Goal: Information Seeking & Learning: Learn about a topic

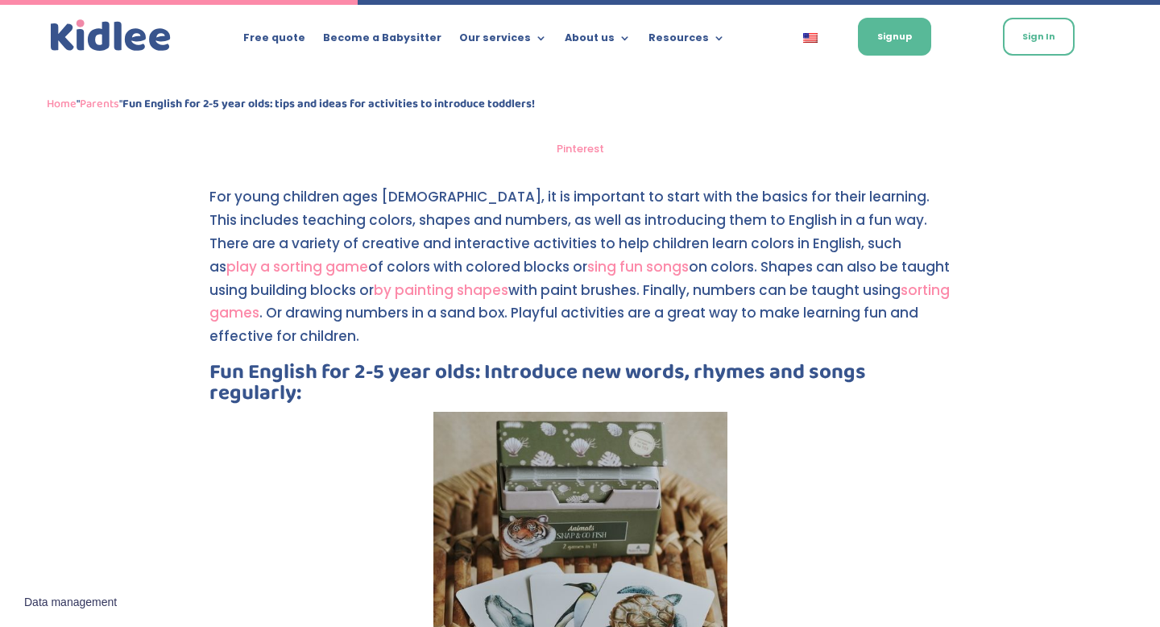
click at [365, 185] on p "For young children ages [DEMOGRAPHIC_DATA], it is important to start with the b…" at bounding box center [579, 273] width 741 height 176
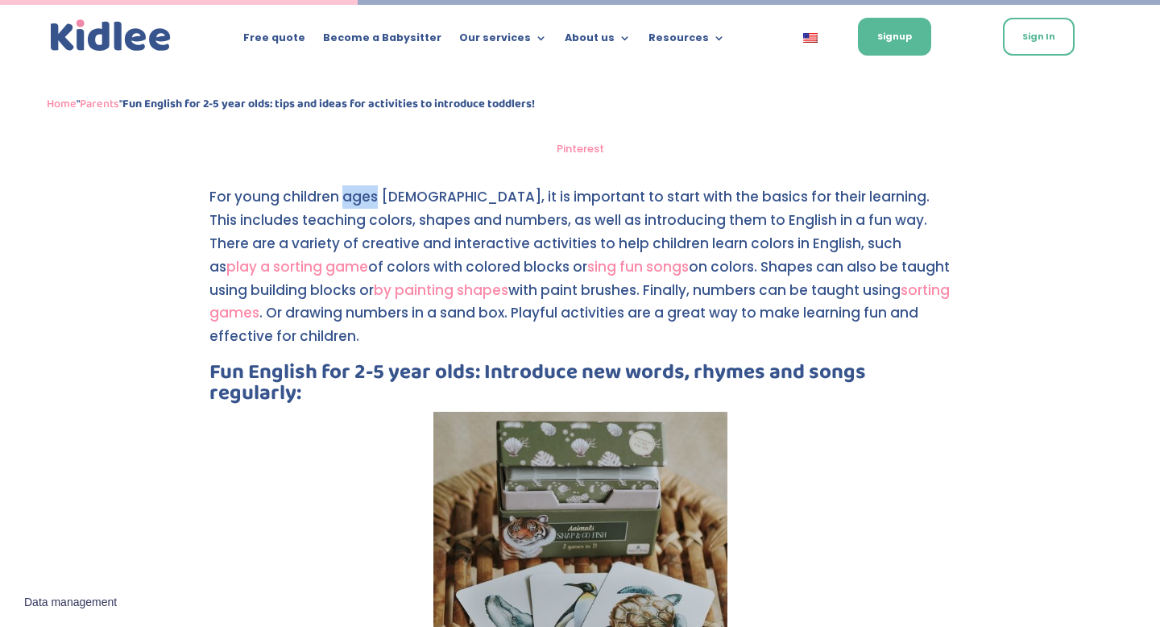
click at [365, 185] on p "For young children ages [DEMOGRAPHIC_DATA], it is important to start with the b…" at bounding box center [579, 273] width 741 height 176
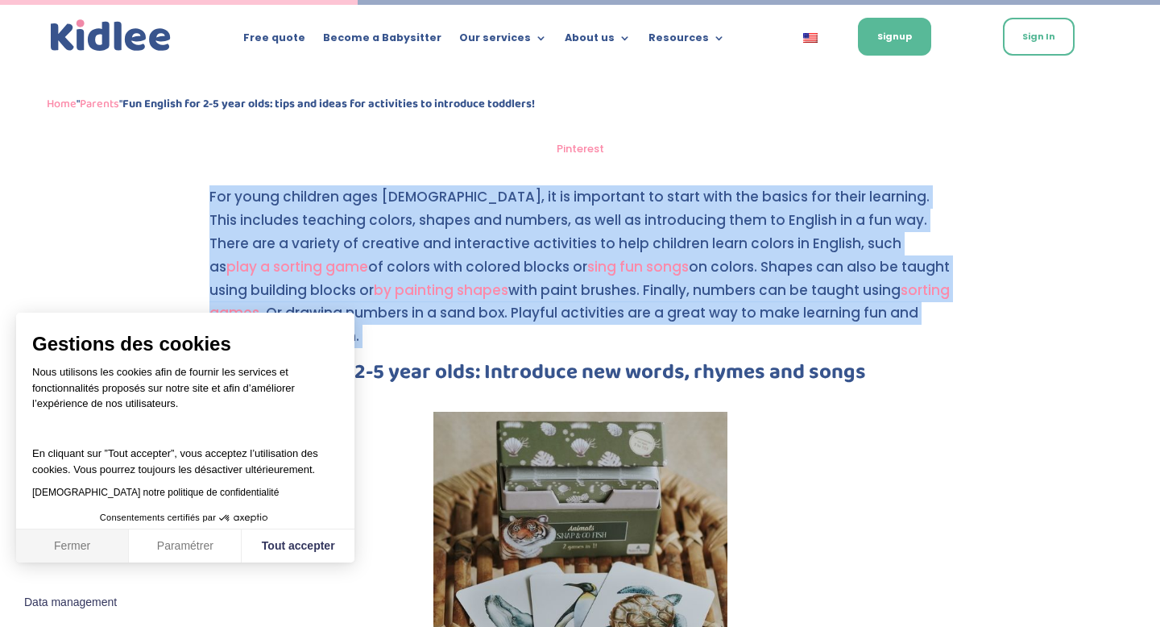
click at [77, 540] on button "Fermer" at bounding box center [72, 546] width 113 height 34
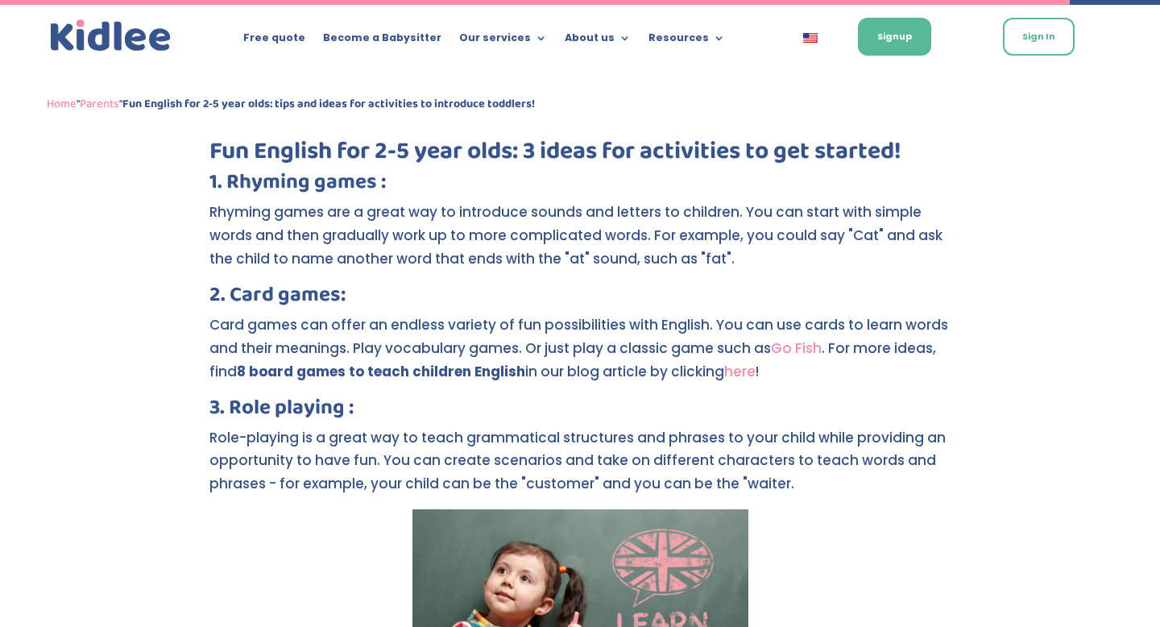
scroll to position [3401, 0]
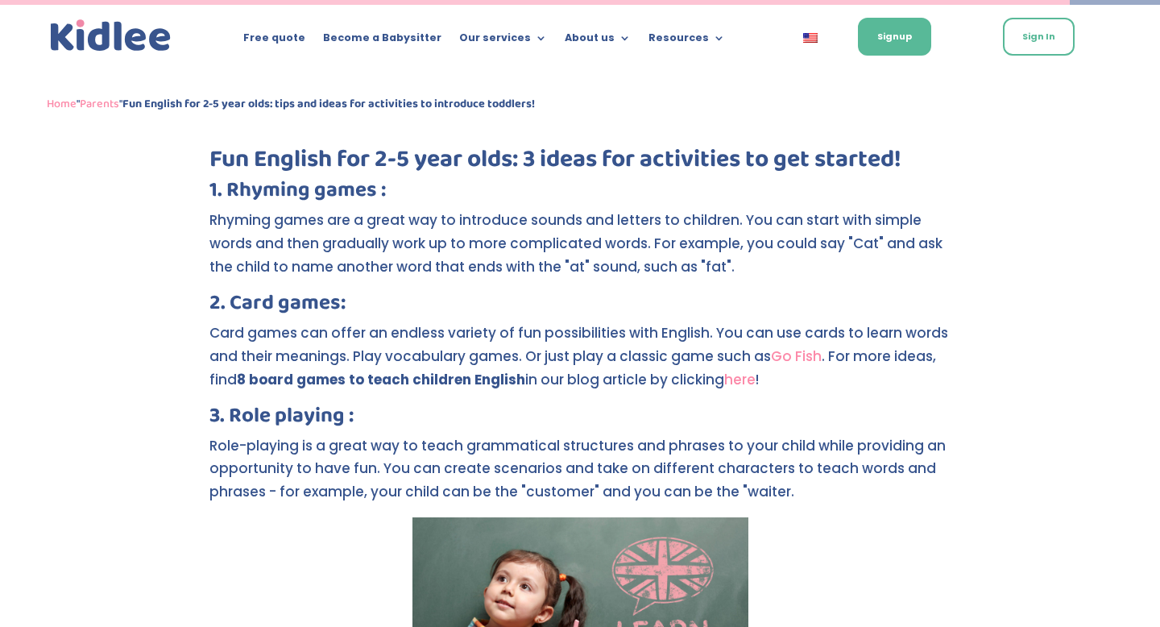
click at [457, 323] on p "Card games can offer an endless variety of fun possibilities with English. You …" at bounding box center [579, 363] width 741 height 84
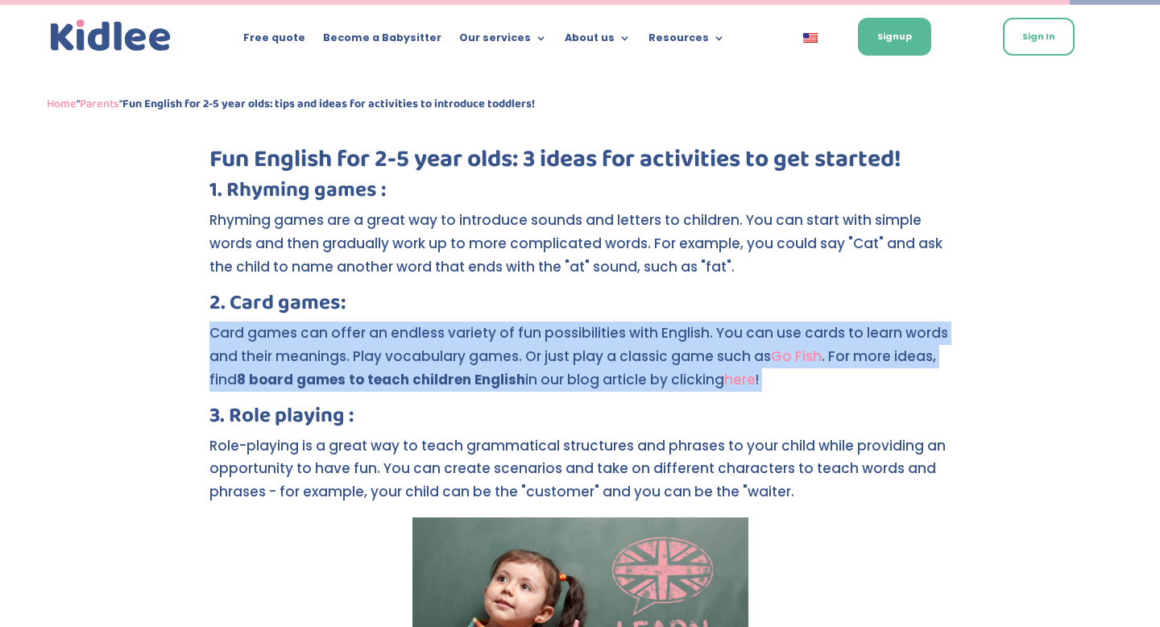
click at [399, 374] on p "Card games can offer an endless variety of fun possibilities with English. You …" at bounding box center [579, 363] width 741 height 84
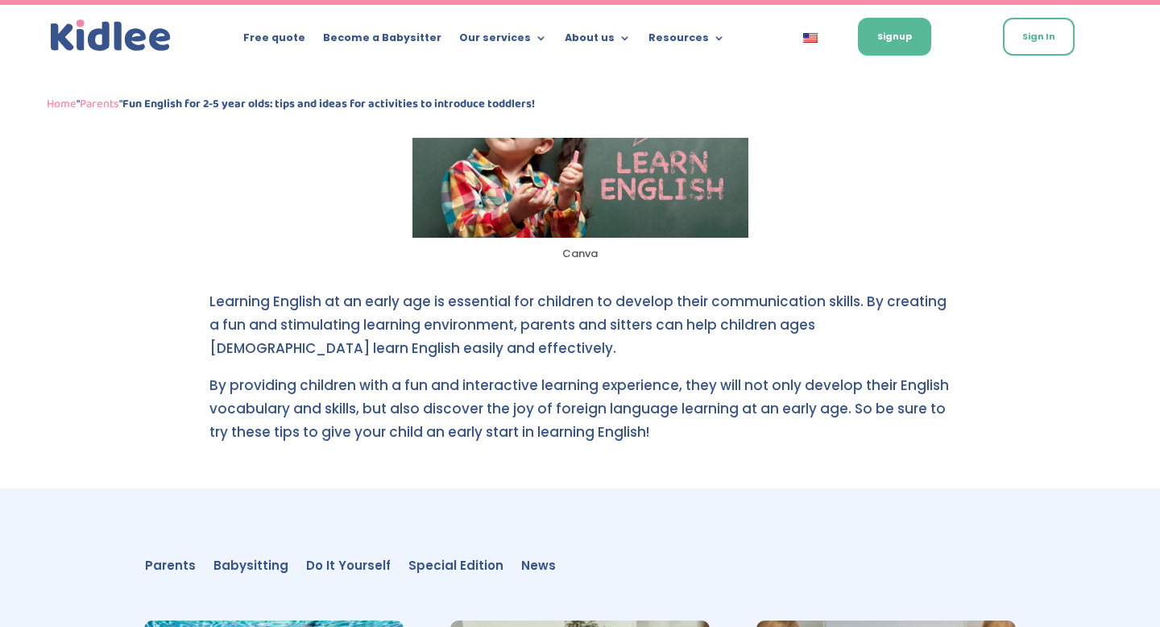
scroll to position [4422, 0]
